Goal: Task Accomplishment & Management: Manage account settings

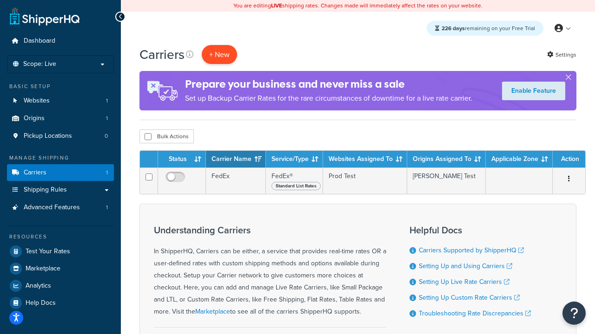
click at [219, 55] on button "+ New" at bounding box center [219, 54] width 35 height 19
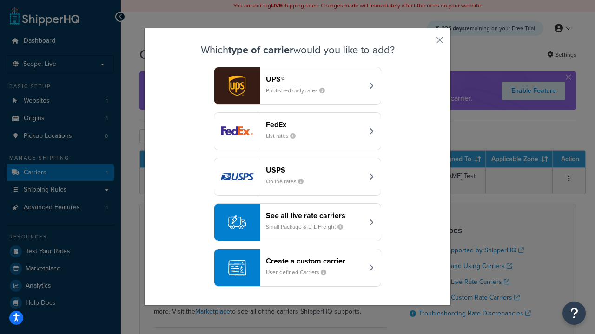
click at [297, 132] on small "List rates" at bounding box center [284, 136] width 37 height 8
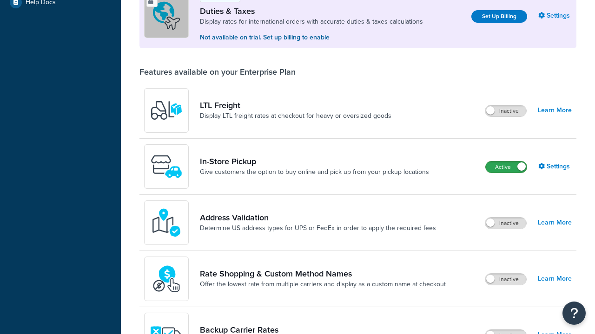
scroll to position [283, 0]
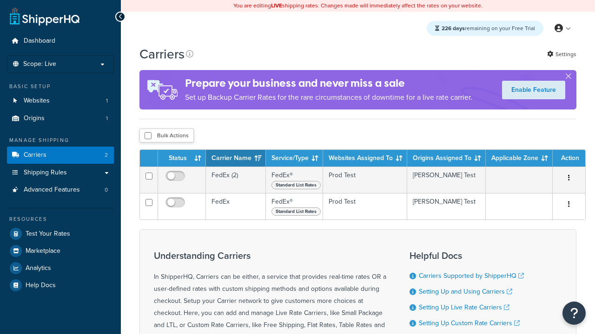
click at [148, 136] on input "checkbox" at bounding box center [147, 135] width 7 height 7
checkbox input "true"
click at [0, 0] on button "Delete" at bounding box center [0, 0] width 0 height 0
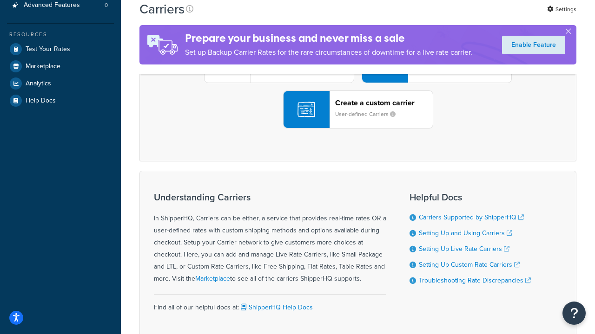
click at [358, 129] on div "UPS® Published daily rates FedEx List rates USPS Online rates See all live rate…" at bounding box center [357, 64] width 417 height 129
click at [462, 16] on header "FedEx" at bounding box center [462, 11] width 98 height 9
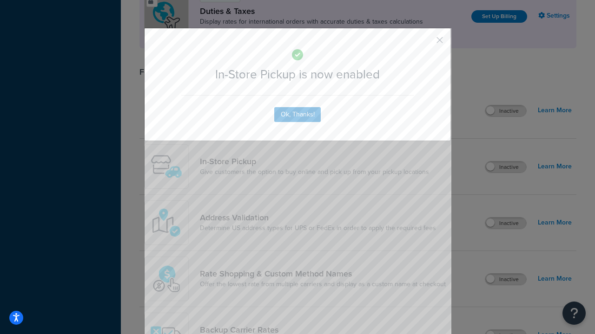
click at [425, 43] on button "button" at bounding box center [426, 43] width 2 height 2
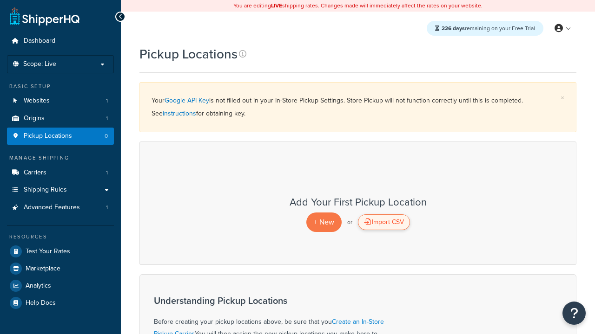
click at [383, 223] on div "Import CSV" at bounding box center [384, 223] width 52 height 16
